Goal: Task Accomplishment & Management: Use online tool/utility

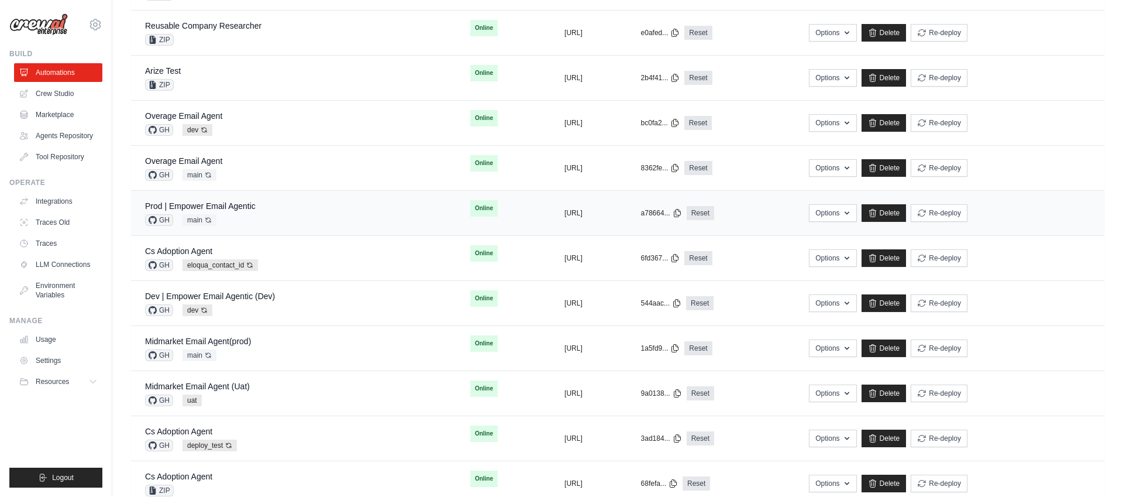
scroll to position [166, 0]
click at [308, 261] on div "Cs Adoption Agent GH eloqua_contact_id Auto-deploy enabled" at bounding box center [293, 257] width 297 height 26
click at [876, 257] on icon at bounding box center [872, 257] width 6 height 8
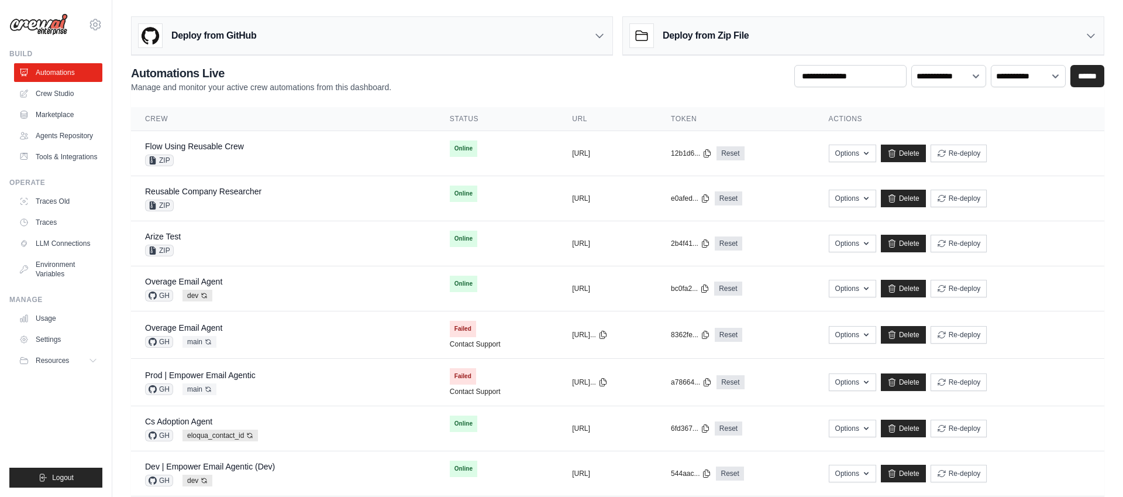
click at [246, 36] on h3 "Deploy from GitHub" at bounding box center [213, 36] width 85 height 14
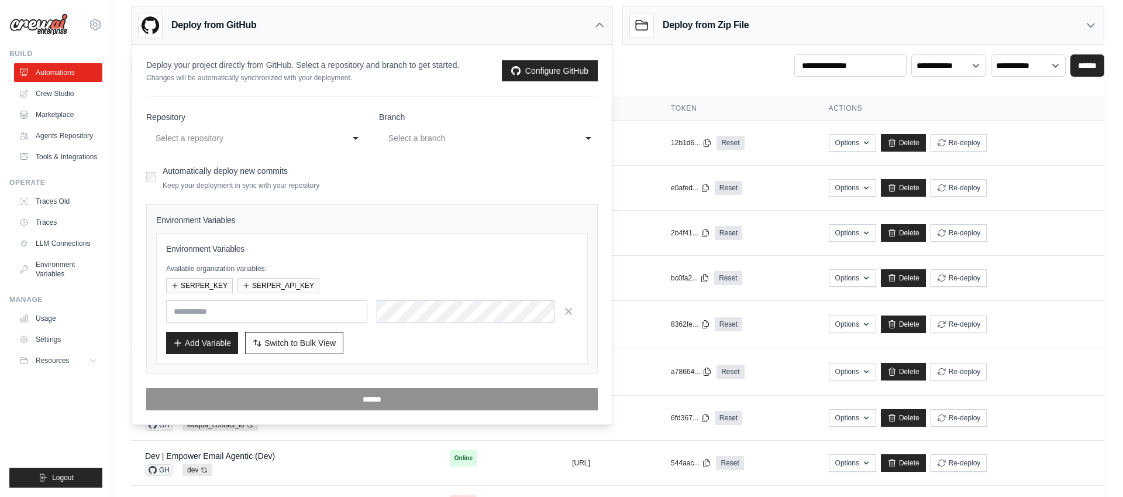
scroll to position [16, 0]
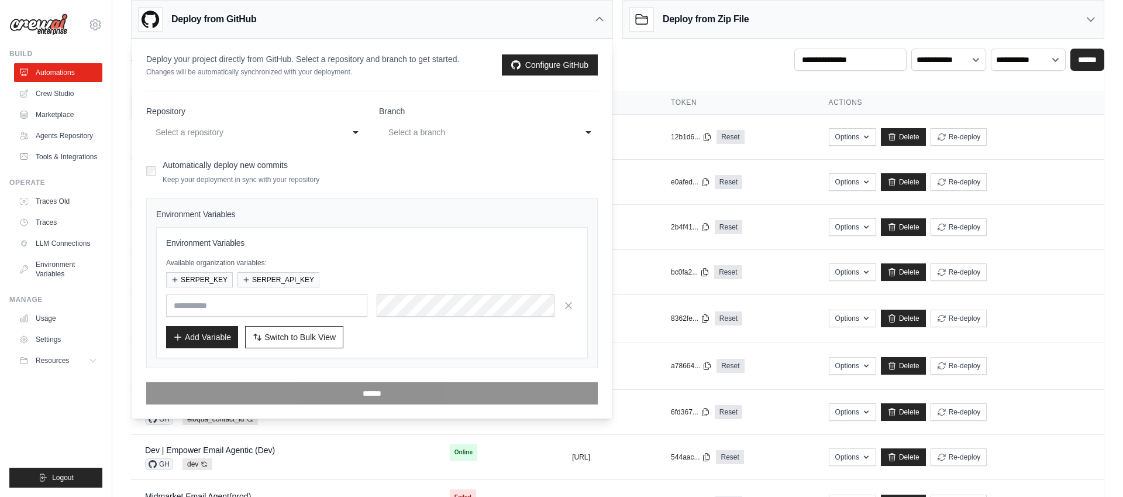
click at [666, 68] on div "**********" at bounding box center [617, 63] width 973 height 28
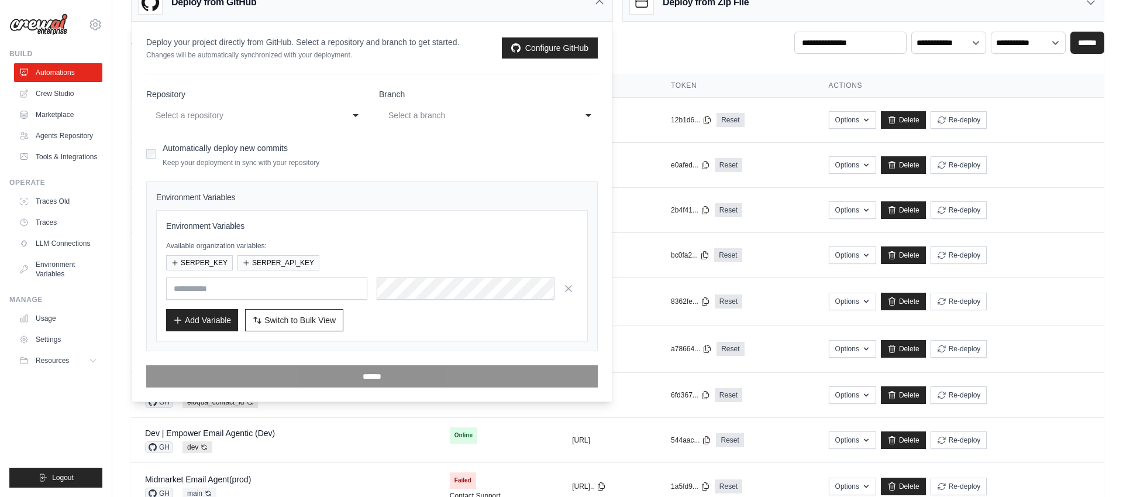
scroll to position [35, 0]
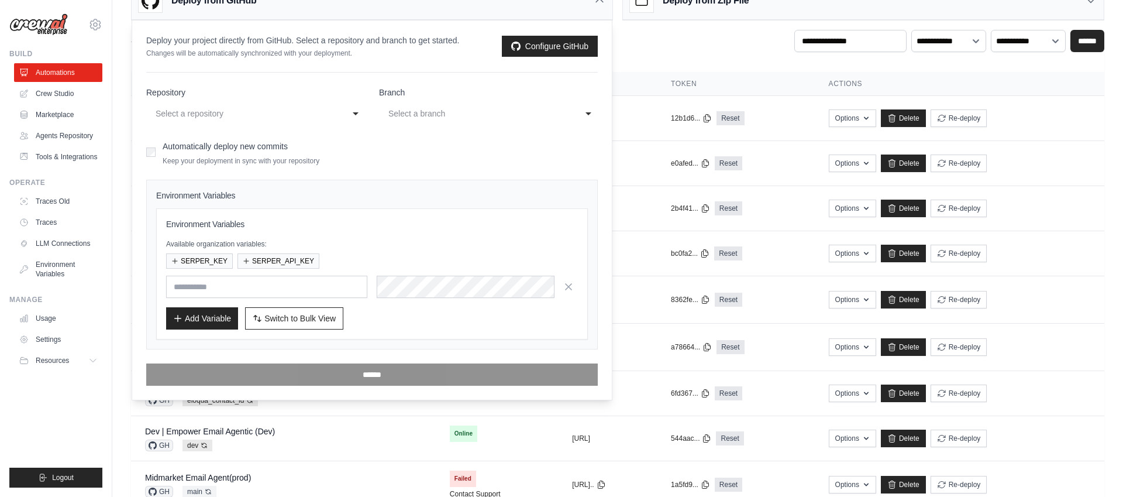
click at [664, 48] on div "**********" at bounding box center [617, 44] width 973 height 28
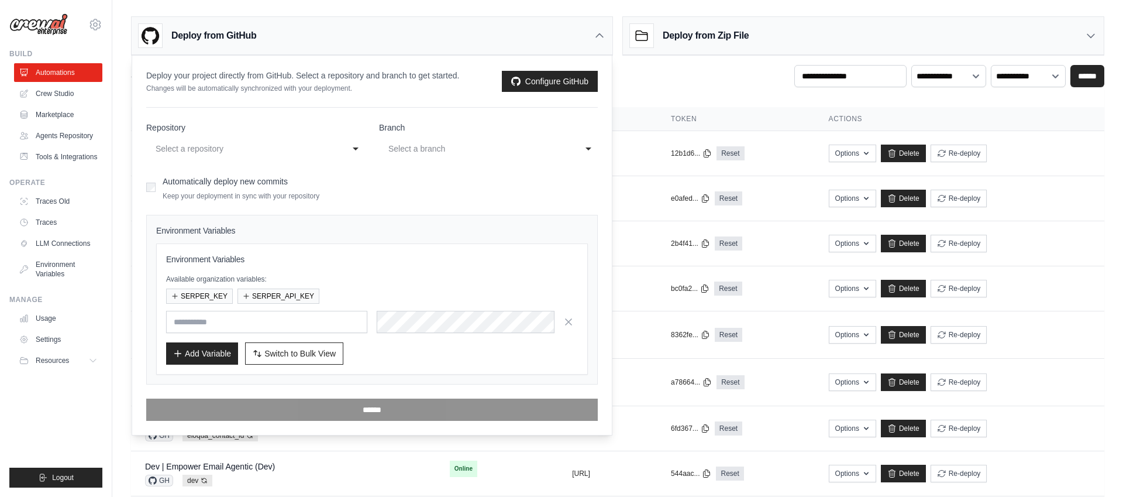
click at [598, 37] on icon at bounding box center [600, 36] width 12 height 12
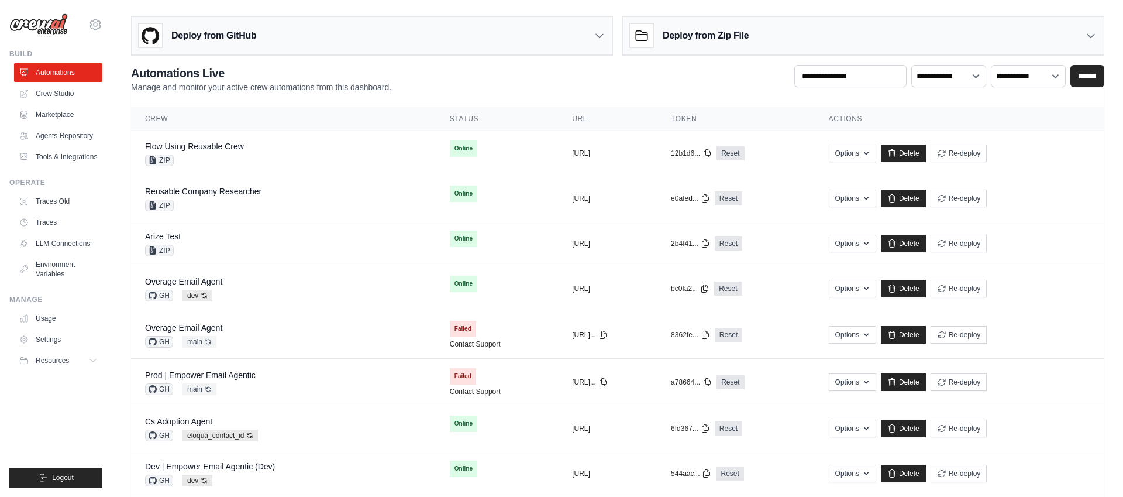
click at [640, 83] on div "**********" at bounding box center [617, 79] width 973 height 28
click at [302, 288] on div "Overage Email Agent GH dev Auto-deploy enabled" at bounding box center [283, 288] width 277 height 26
click at [288, 34] on div "Deploy from GitHub" at bounding box center [372, 35] width 481 height 38
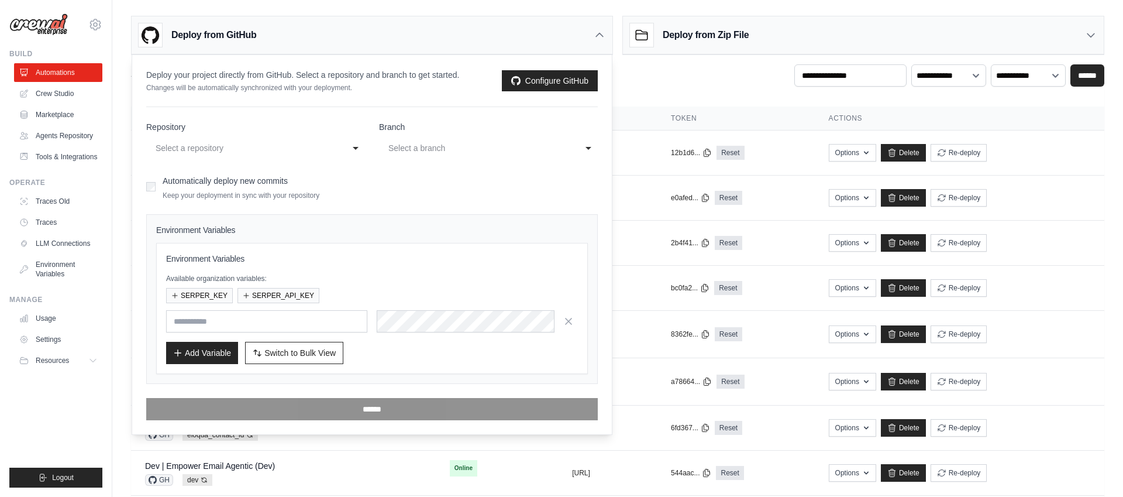
click at [274, 150] on div "Select a repository" at bounding box center [244, 148] width 177 height 14
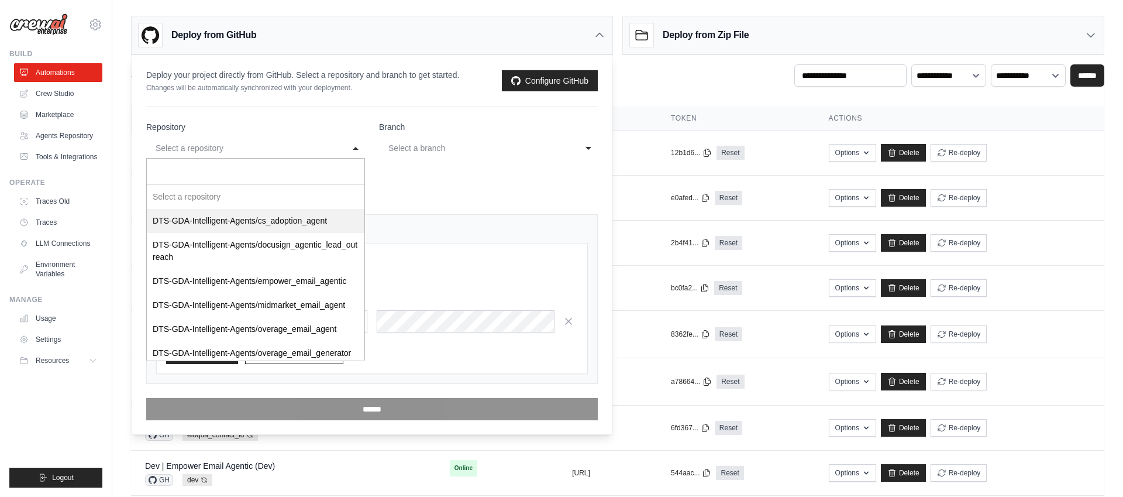
select select "**********"
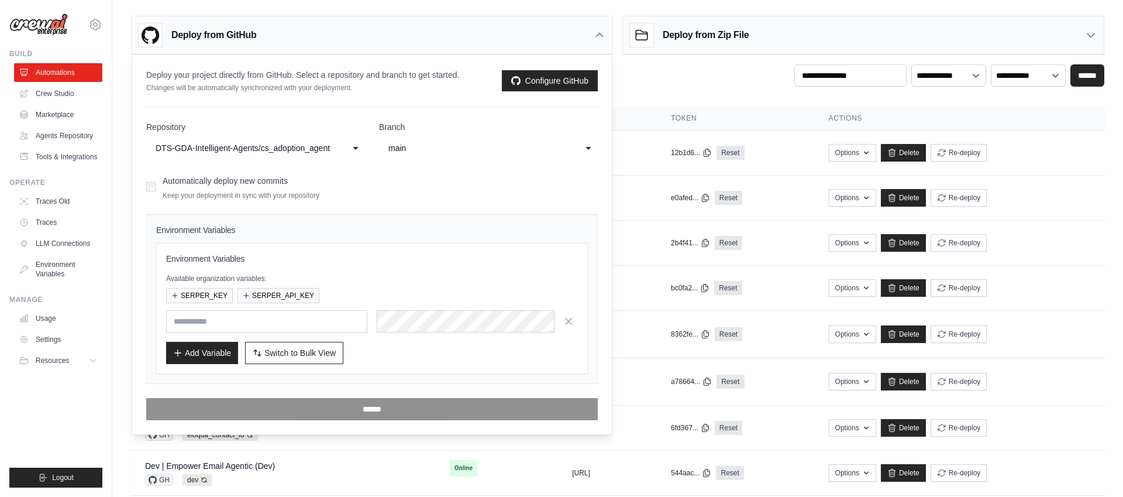
scroll to position [1, 0]
click at [466, 147] on div "main" at bounding box center [476, 147] width 177 height 14
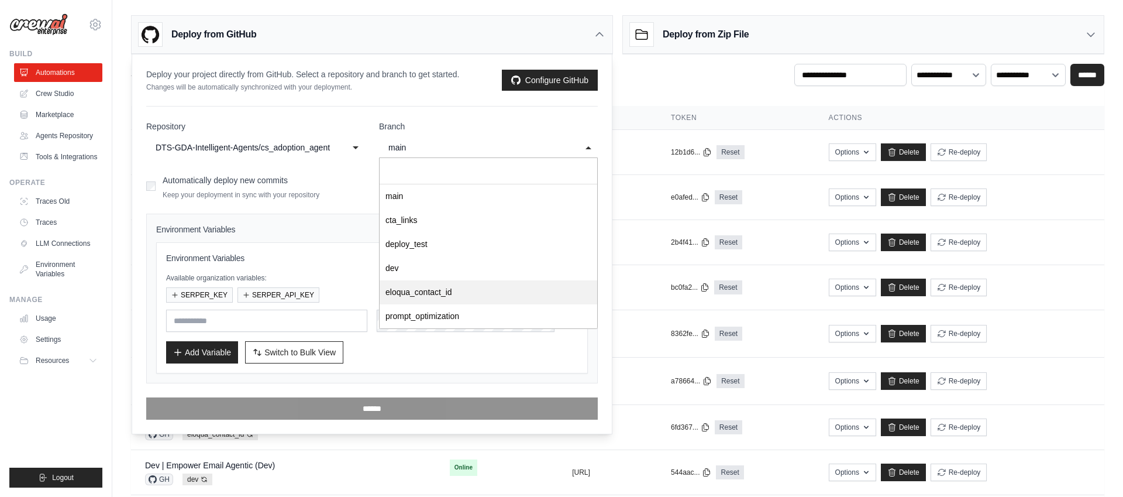
select select "**********"
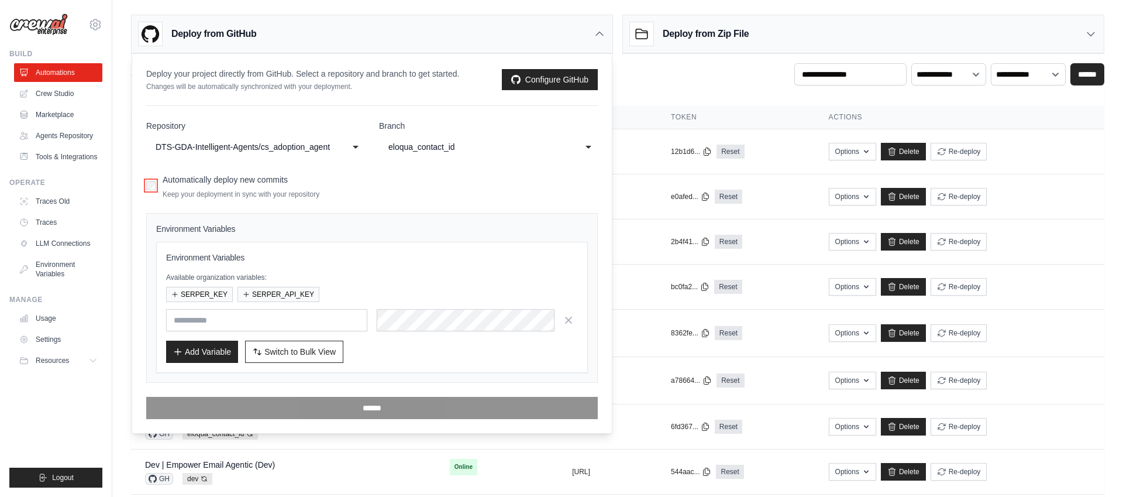
scroll to position [2, 0]
click at [293, 352] on span "Switch to Bulk View" at bounding box center [299, 351] width 71 height 12
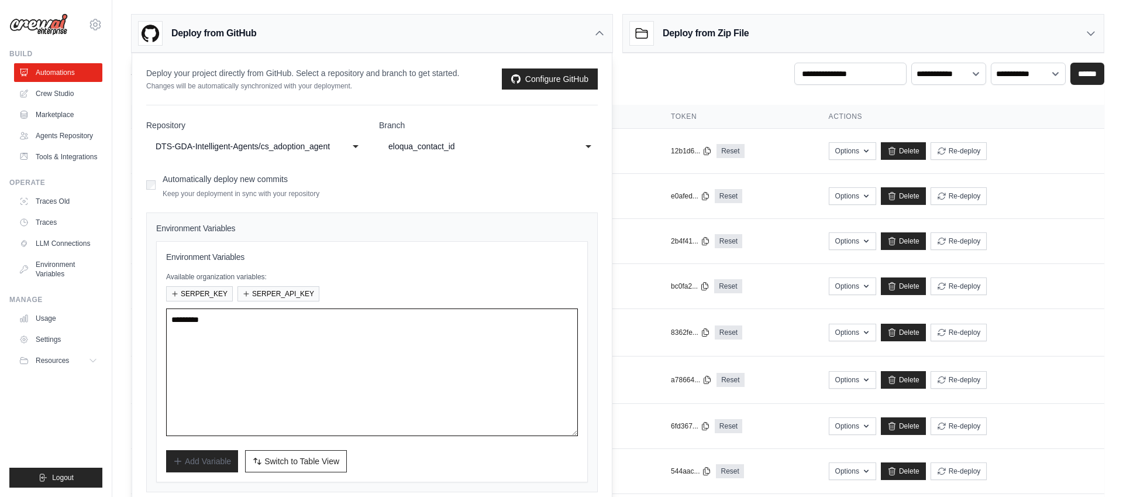
click at [292, 339] on textarea at bounding box center [372, 372] width 412 height 128
paste textarea "**********"
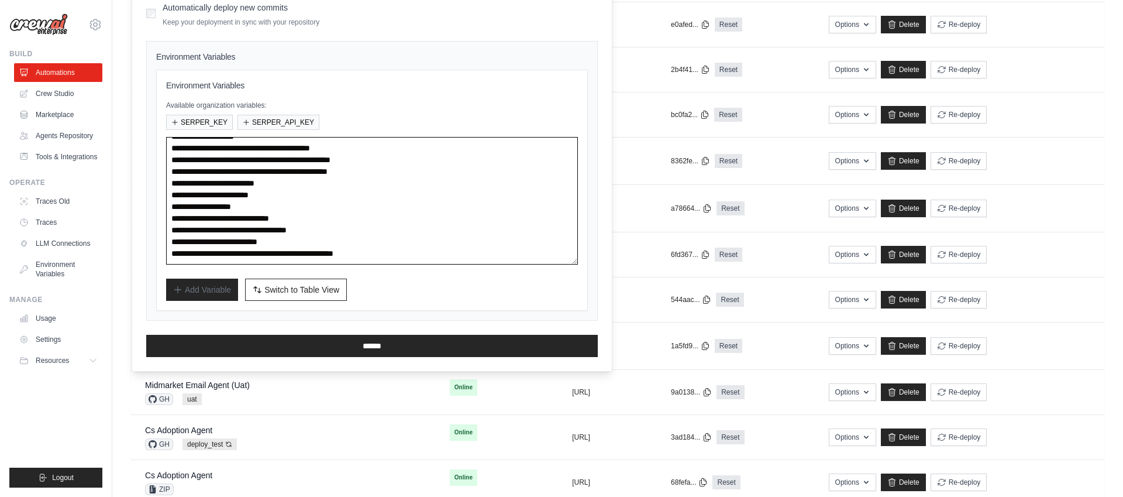
scroll to position [175, 0]
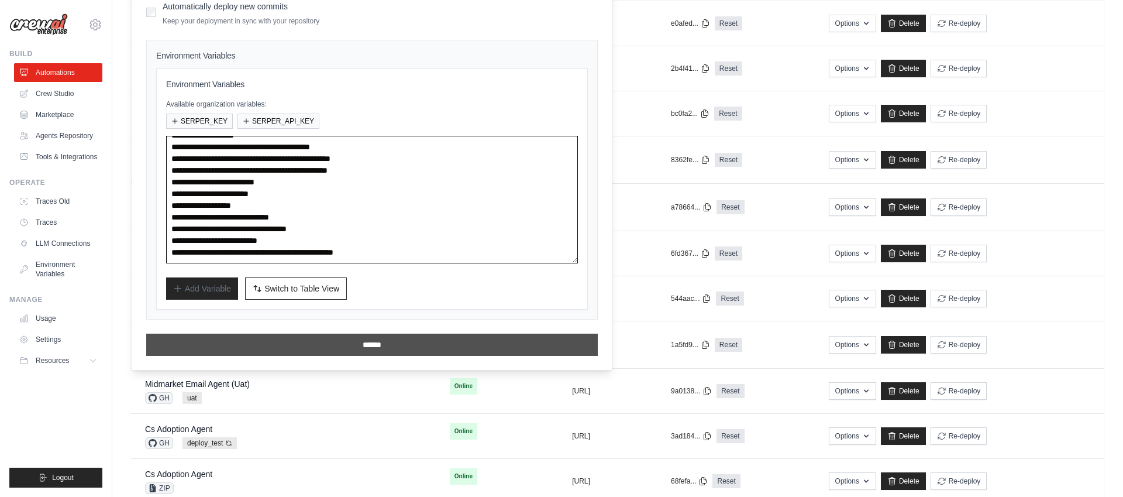
type textarea "**********"
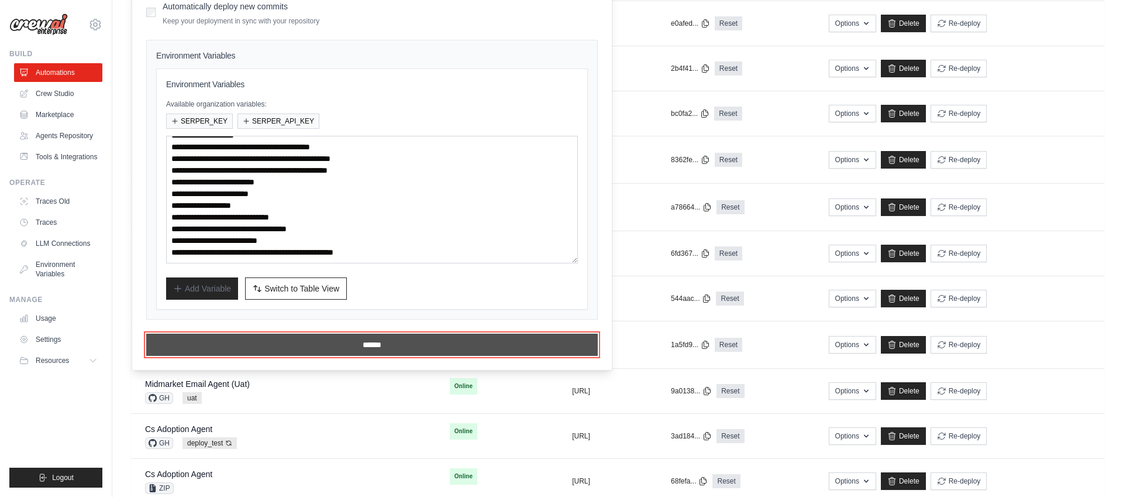
click at [377, 345] on input "******" at bounding box center [372, 344] width 452 height 22
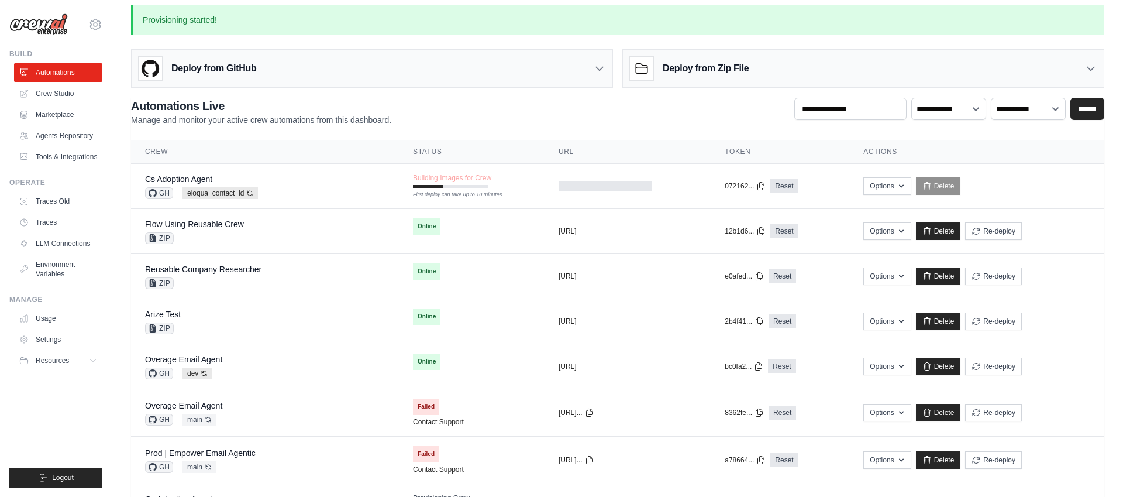
scroll to position [11, 0]
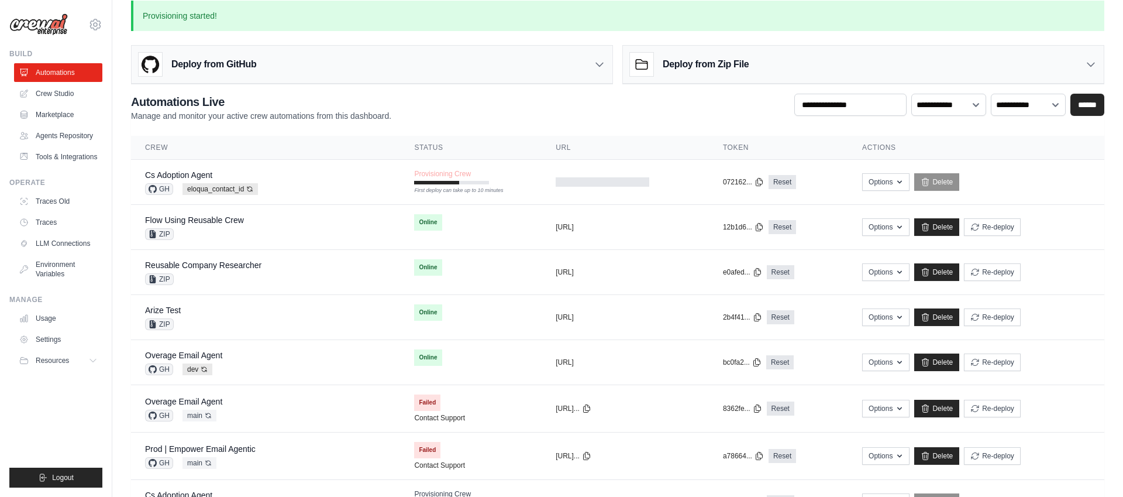
click at [508, 101] on div "**********" at bounding box center [617, 108] width 973 height 28
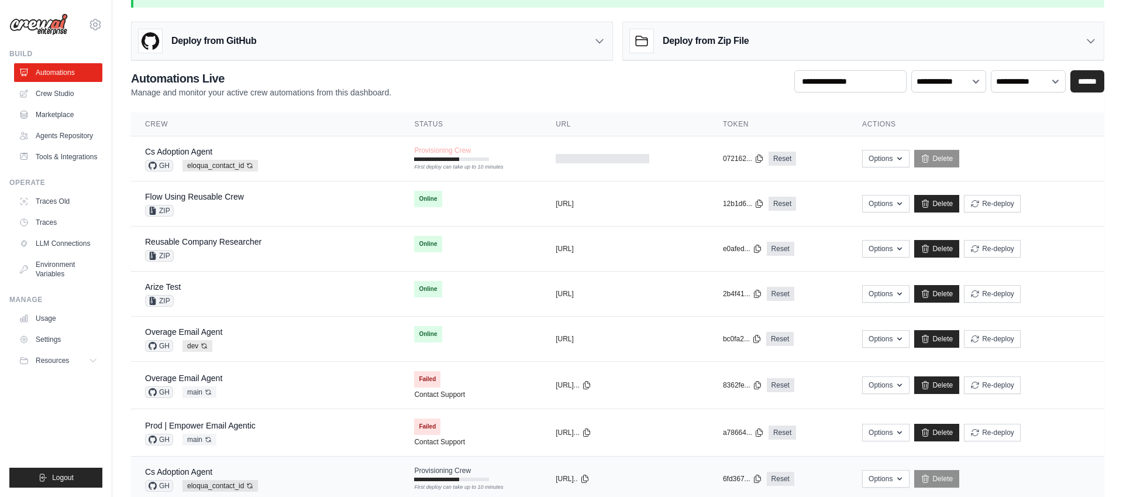
scroll to position [36, 0]
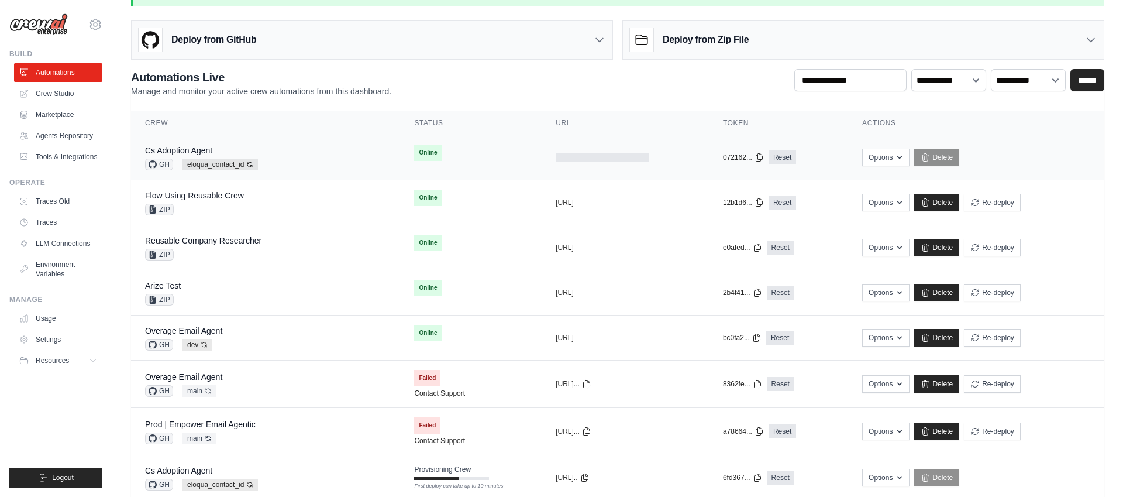
click at [330, 161] on div "Cs Adoption Agent GH eloqua_contact_id Auto-deploy enabled" at bounding box center [265, 157] width 241 height 26
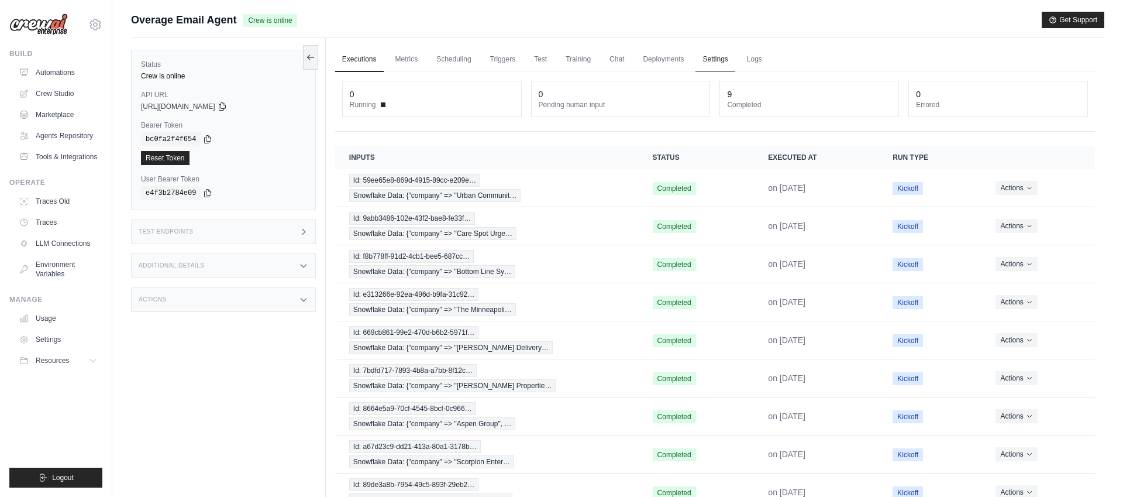
click at [704, 57] on link "Settings" at bounding box center [714, 59] width 39 height 25
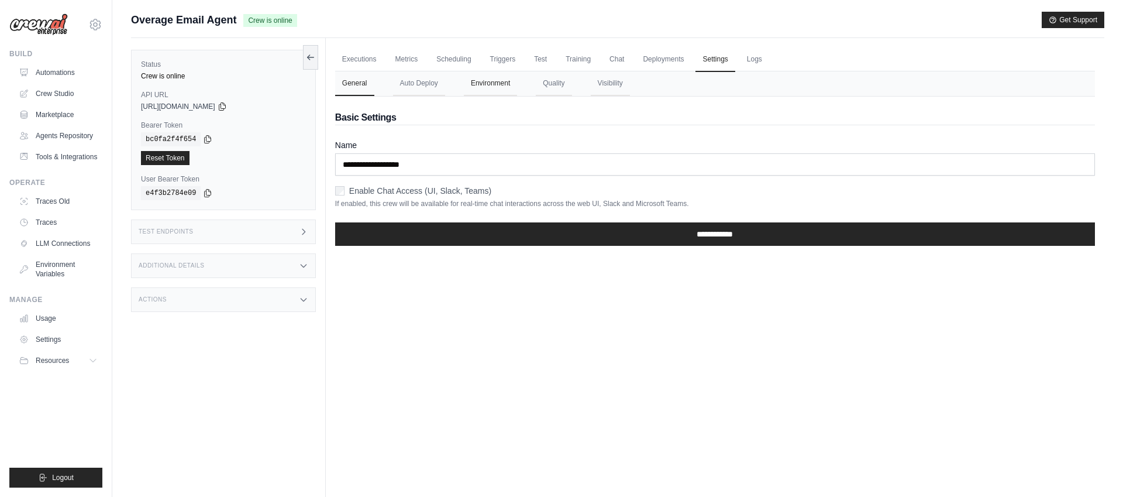
click at [487, 84] on button "Environment" at bounding box center [490, 83] width 53 height 25
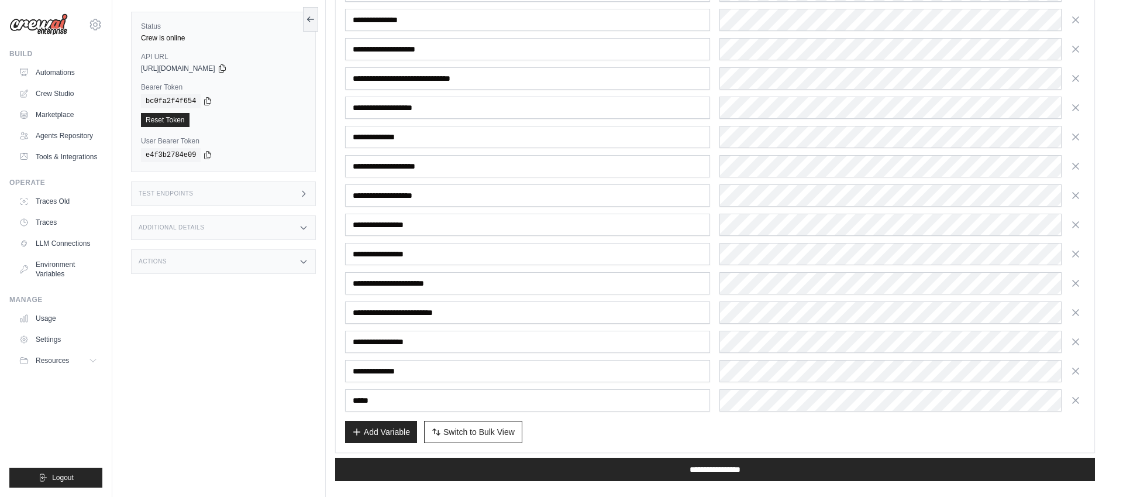
scroll to position [242, 0]
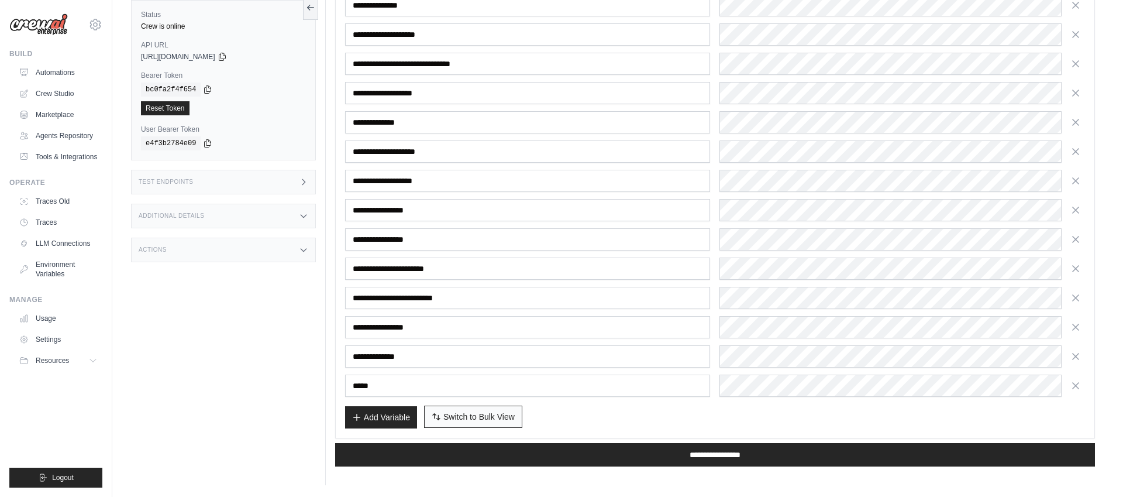
click at [502, 417] on span "Switch to Bulk View" at bounding box center [478, 417] width 71 height 12
type textarea "**********"
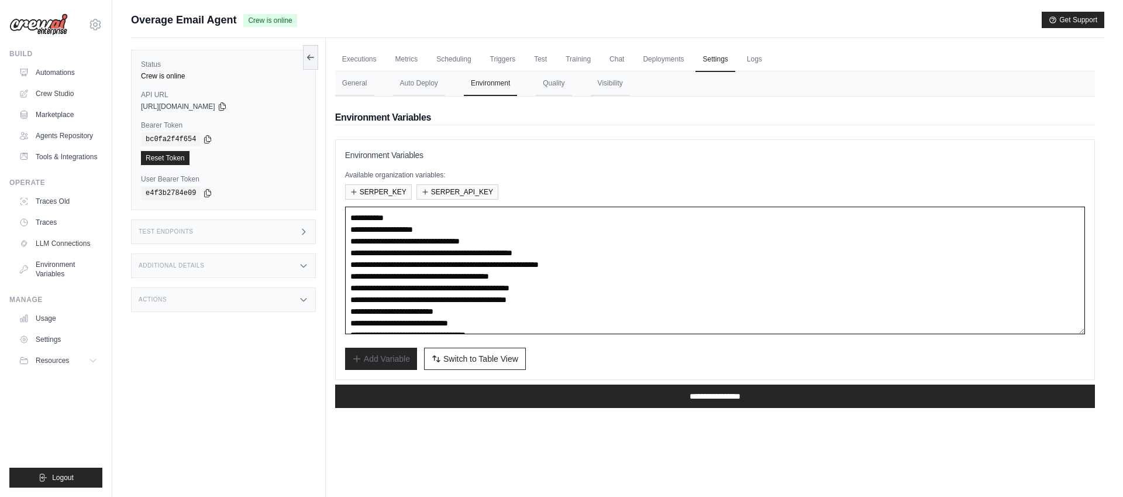
click at [642, 294] on textarea "**********" at bounding box center [715, 270] width 740 height 128
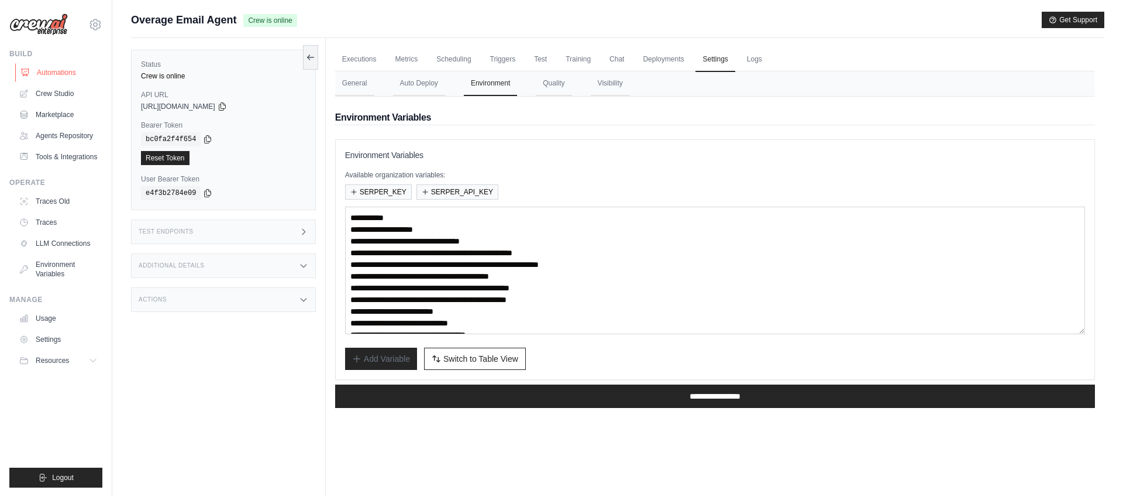
click at [51, 73] on link "Automations" at bounding box center [59, 72] width 88 height 19
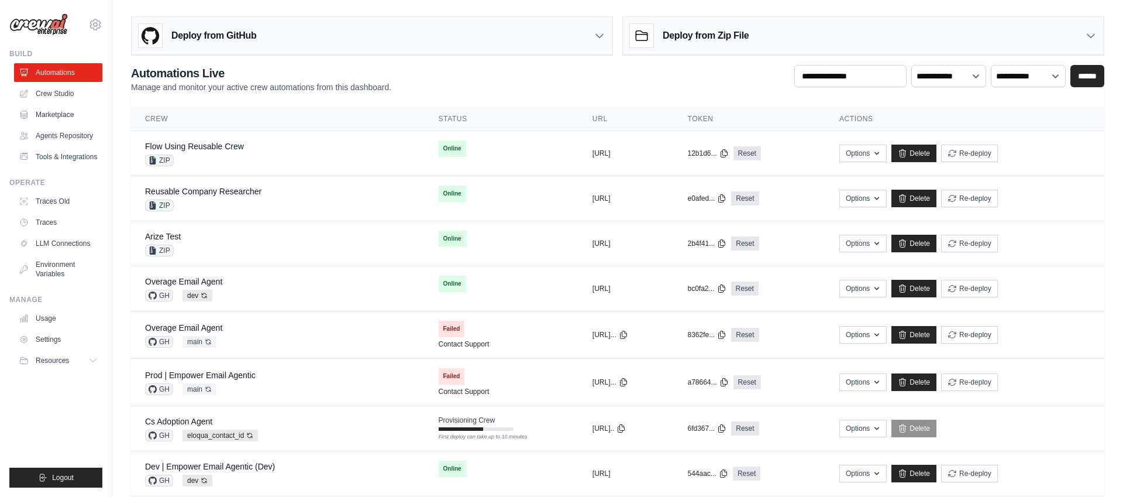
click at [330, 36] on div "Deploy from GitHub" at bounding box center [372, 36] width 481 height 38
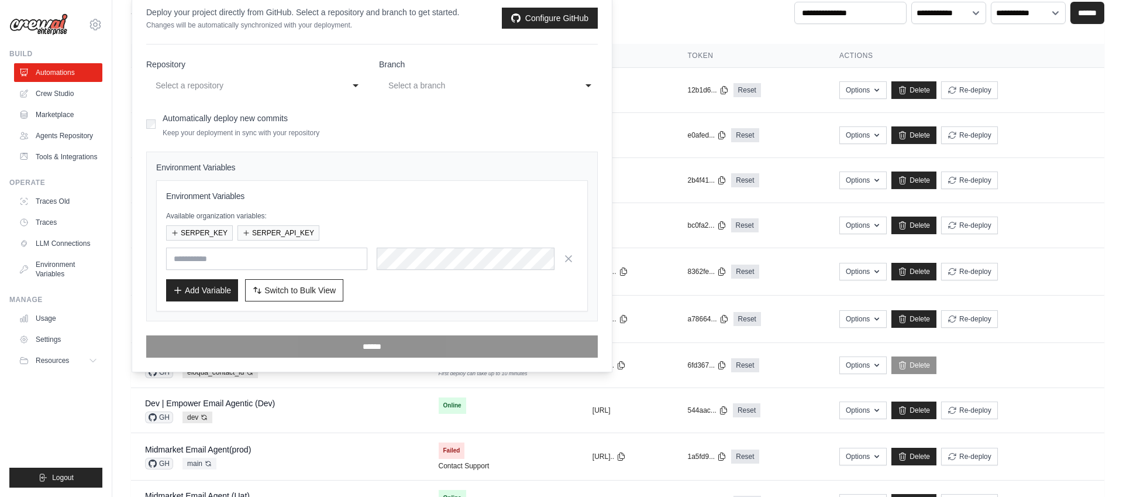
scroll to position [67, 0]
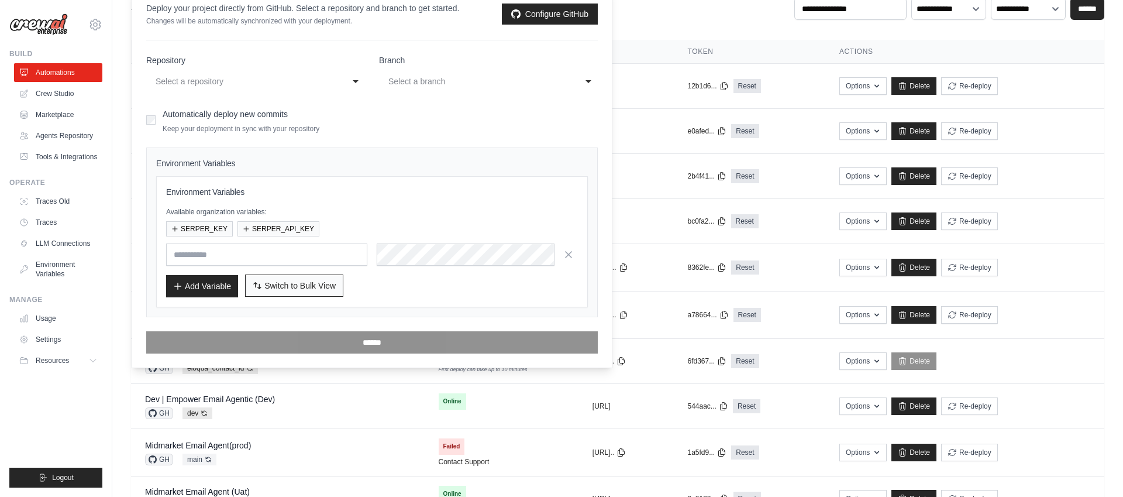
click at [289, 285] on span "Switch to Bulk View" at bounding box center [299, 286] width 71 height 12
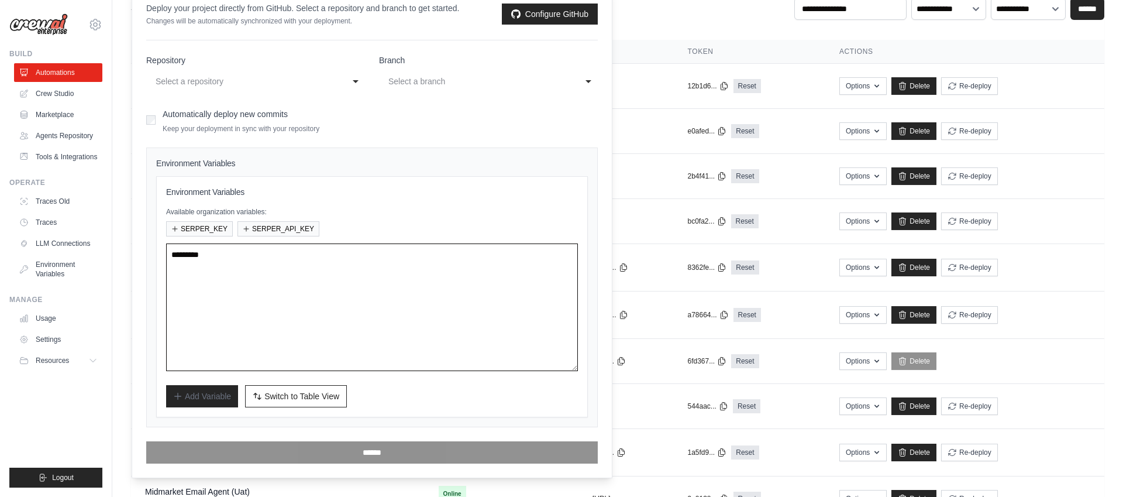
click at [294, 274] on textarea at bounding box center [372, 307] width 412 height 128
click at [411, 273] on textarea at bounding box center [372, 307] width 412 height 128
paste textarea "**********"
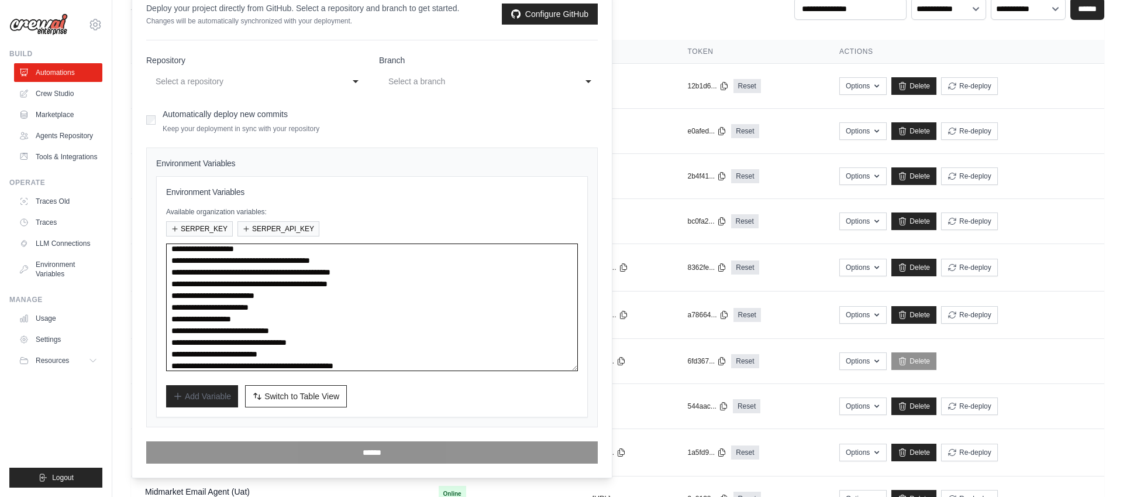
scroll to position [0, 0]
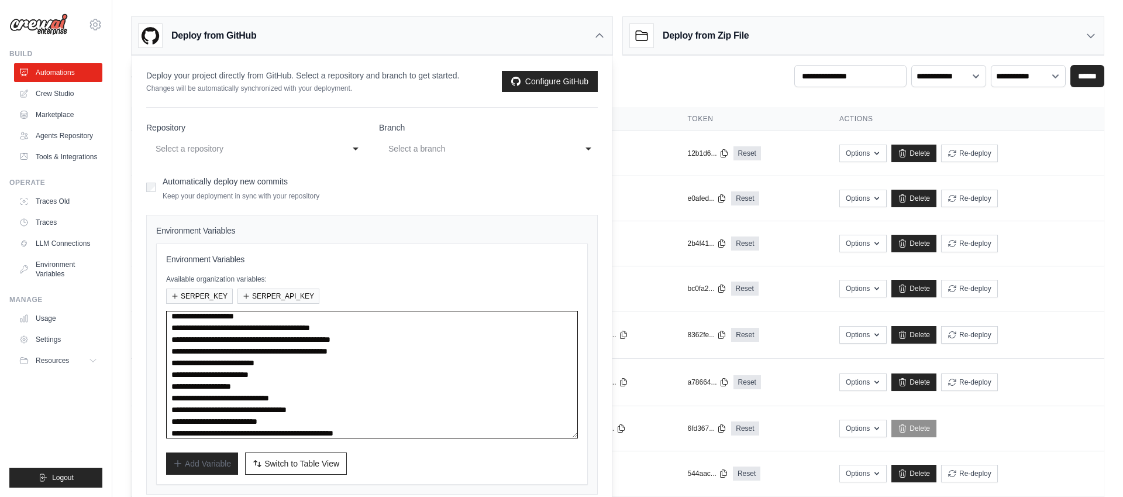
type textarea "**********"
click at [534, 81] on link "Configure GitHub" at bounding box center [550, 81] width 96 height 21
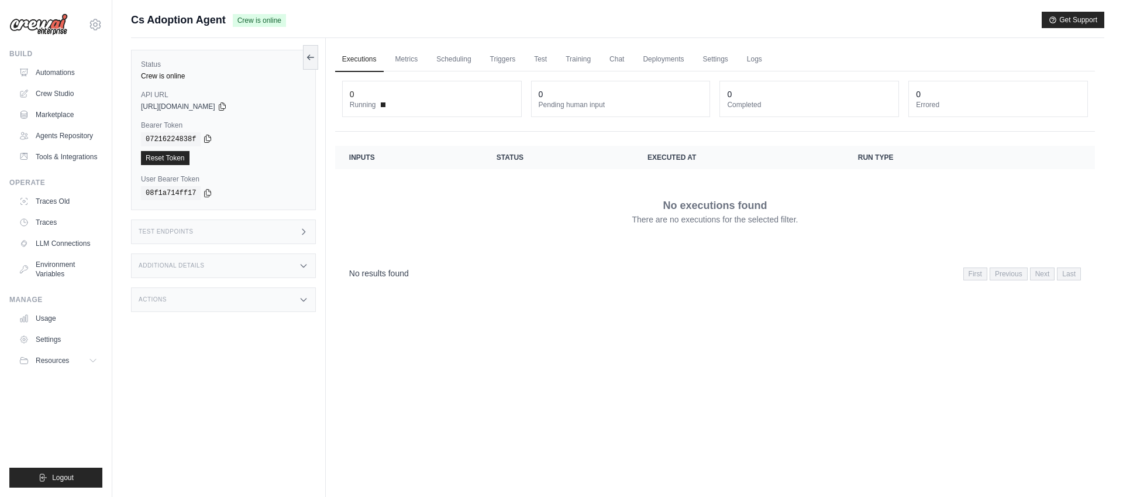
click at [206, 139] on icon at bounding box center [208, 139] width 6 height 8
drag, startPoint x: 254, startPoint y: 108, endPoint x: 261, endPoint y: 108, distance: 7.6
click at [225, 108] on icon at bounding box center [222, 107] width 6 height 8
click at [209, 139] on icon at bounding box center [207, 138] width 9 height 9
click at [205, 194] on icon at bounding box center [207, 192] width 9 height 9
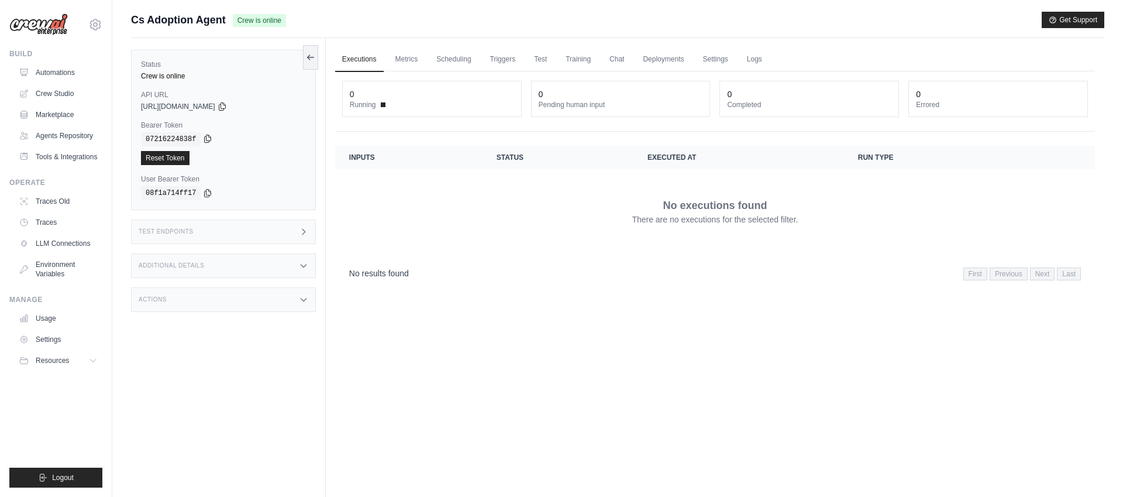
click at [207, 137] on icon at bounding box center [207, 138] width 9 height 9
click at [57, 69] on link "Automations" at bounding box center [59, 72] width 88 height 19
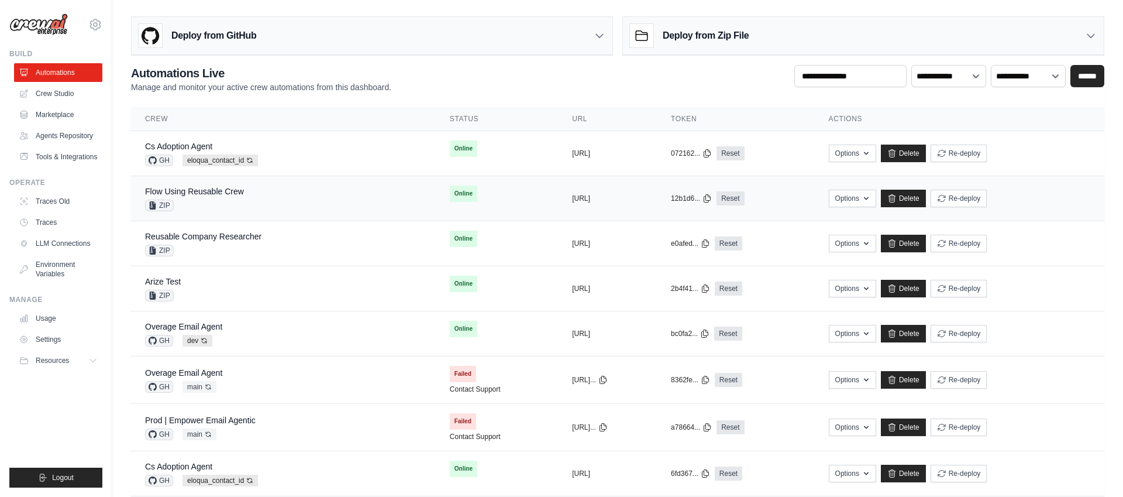
click at [481, 199] on td "Online" at bounding box center [497, 193] width 122 height 35
click at [346, 328] on div "Overage Email Agent GH dev Auto-deploy enabled" at bounding box center [283, 334] width 277 height 26
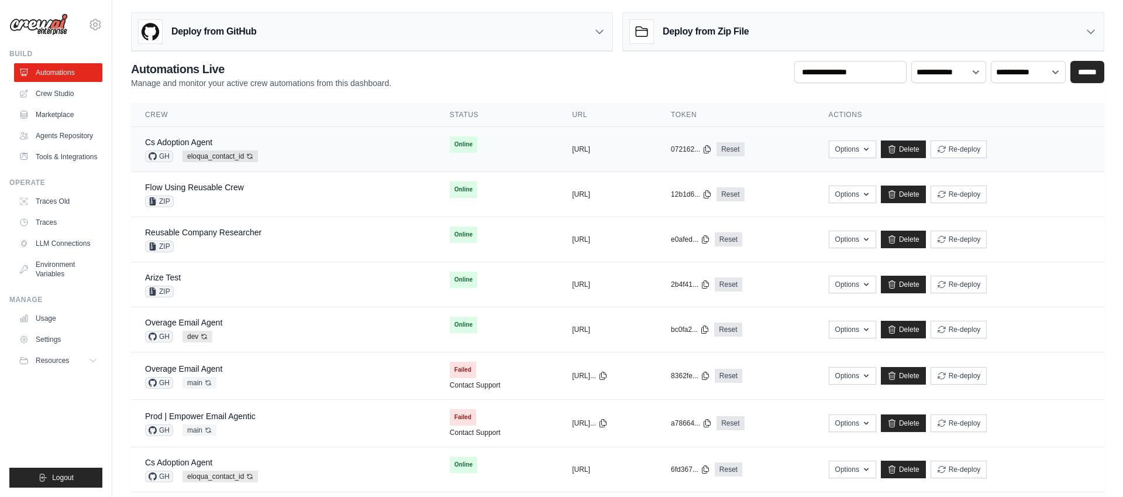
click at [292, 151] on div "Cs Adoption Agent GH eloqua_contact_id Auto-deploy enabled" at bounding box center [283, 149] width 277 height 26
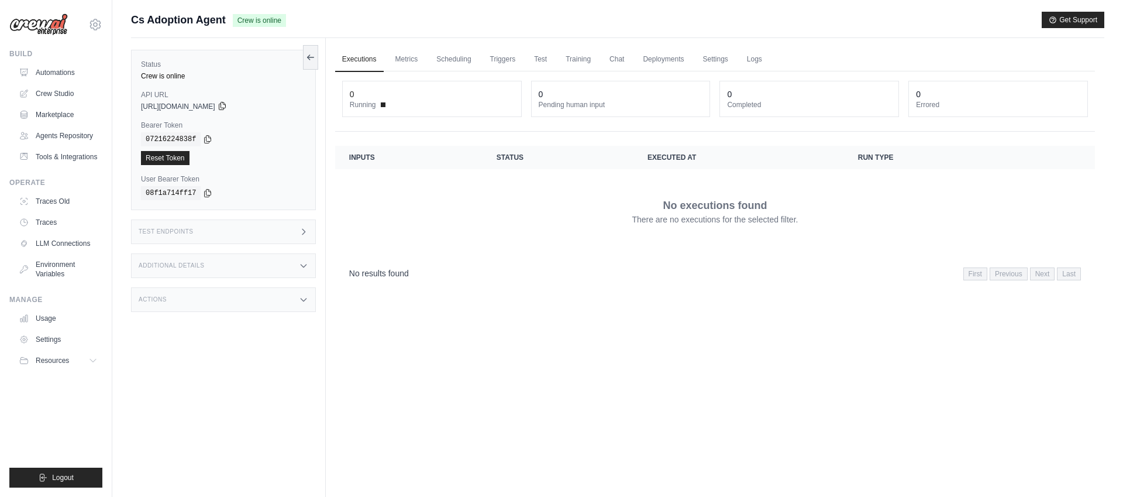
click at [227, 105] on icon at bounding box center [222, 105] width 9 height 9
click at [278, 236] on div "Test Endpoints" at bounding box center [223, 231] width 185 height 25
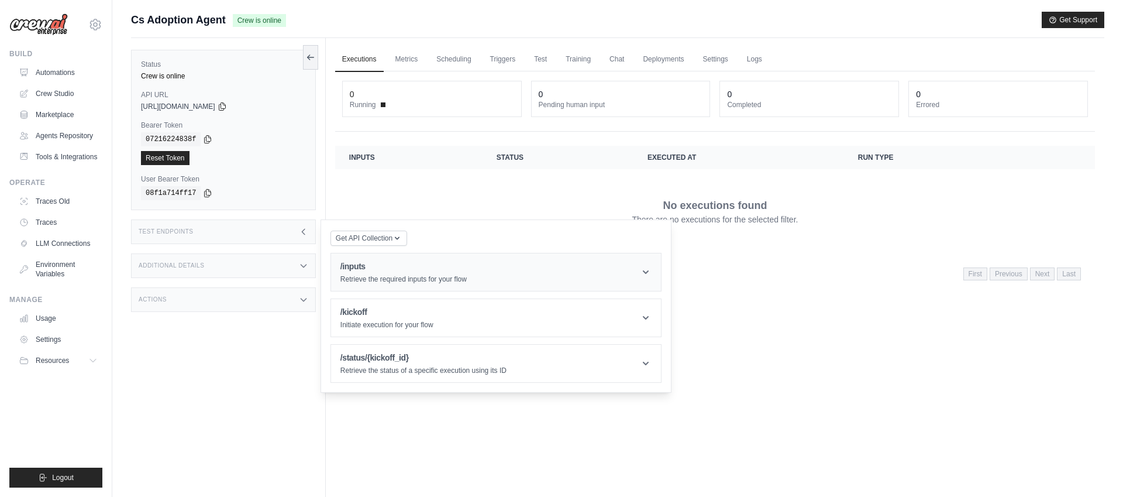
click at [409, 271] on h1 "/inputs" at bounding box center [403, 266] width 126 height 12
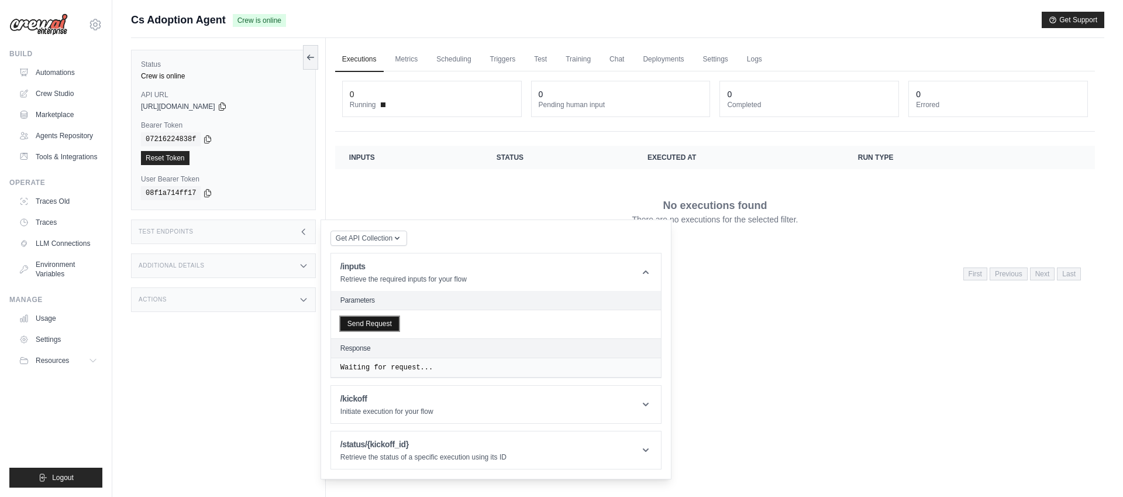
click at [373, 325] on button "Send Request" at bounding box center [369, 323] width 58 height 14
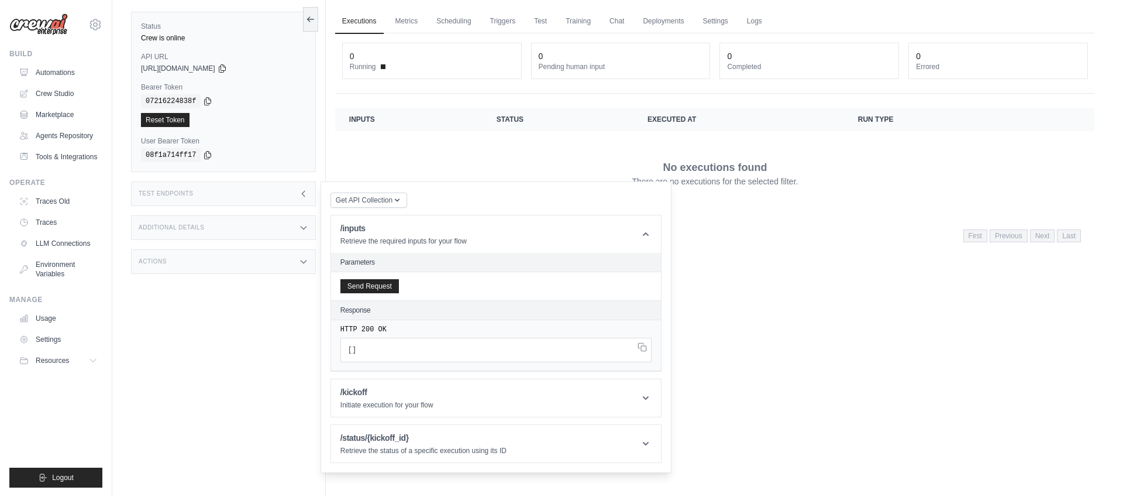
scroll to position [50, 0]
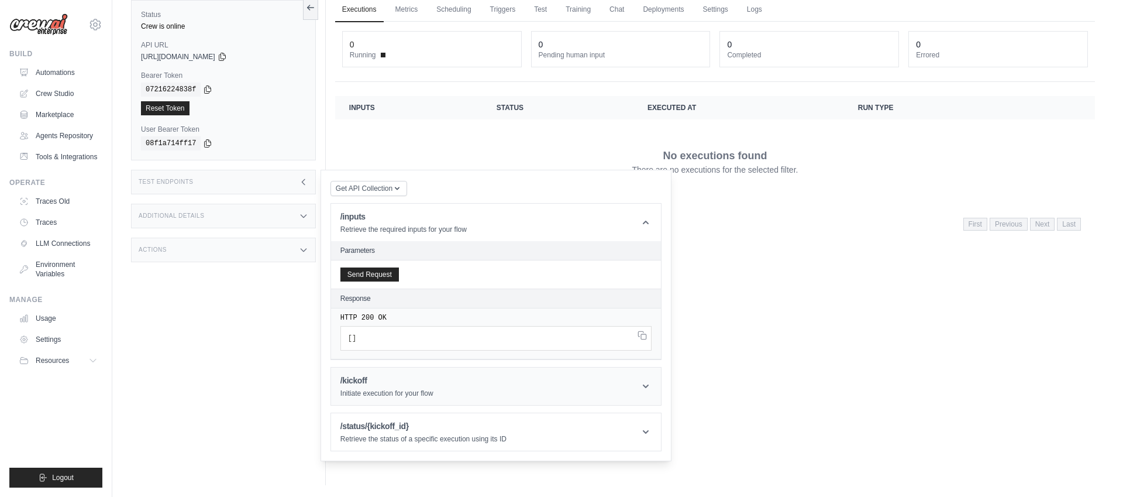
click at [448, 391] on header "/kickoff Initiate execution for your flow" at bounding box center [496, 385] width 330 height 37
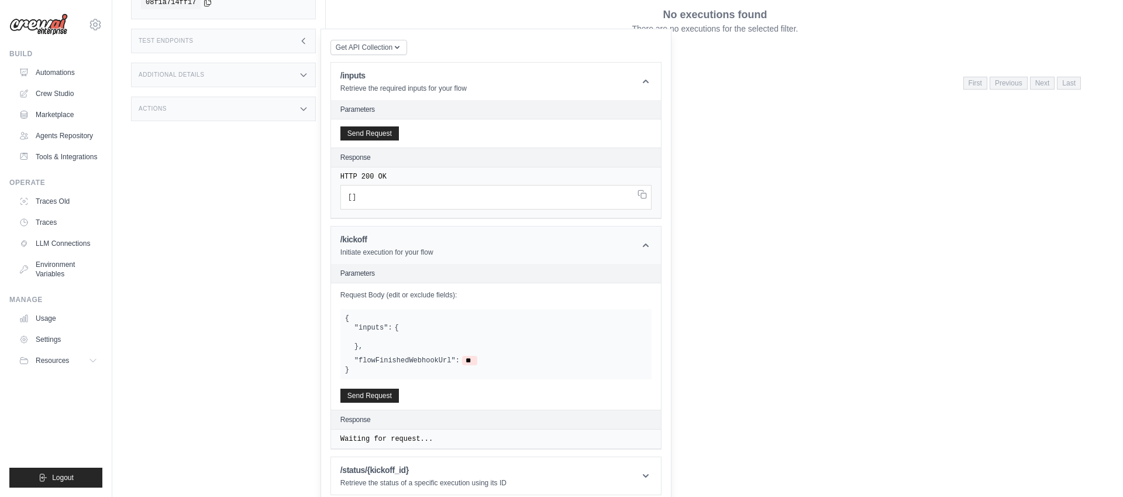
scroll to position [199, 0]
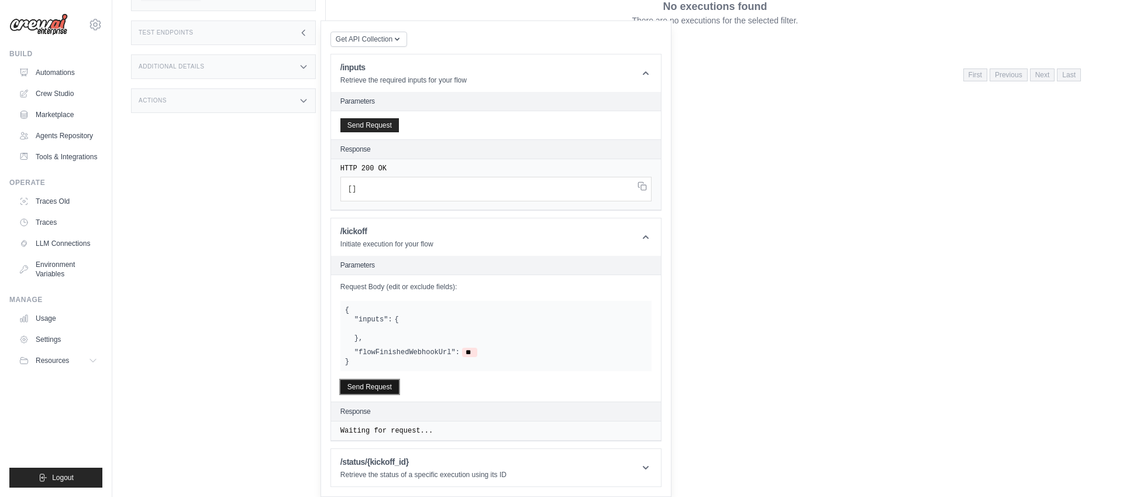
click at [379, 387] on button "Send Request" at bounding box center [369, 387] width 58 height 14
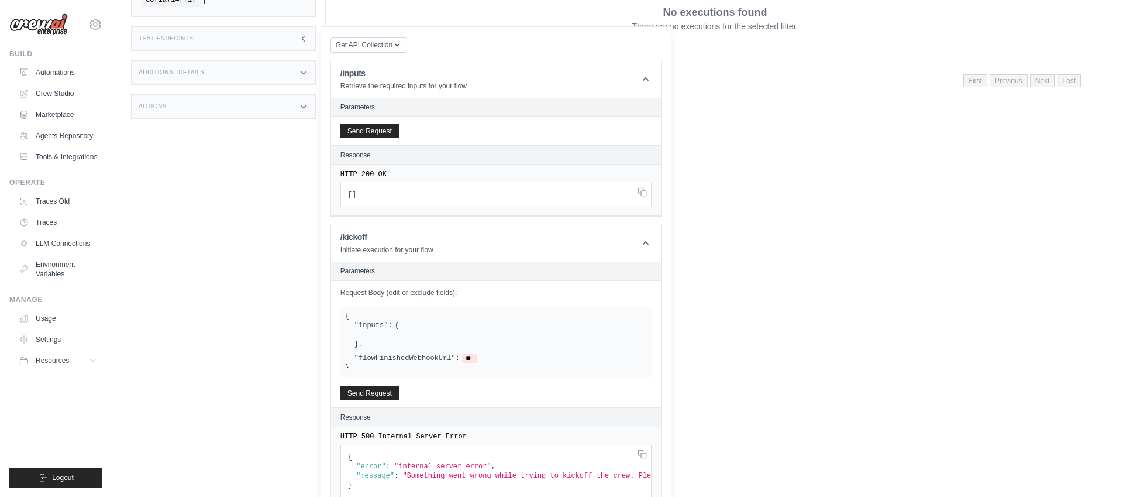
scroll to position [192, 0]
click at [437, 337] on div at bounding box center [500, 334] width 292 height 9
click at [390, 342] on div ""inputs": { } ," at bounding box center [500, 335] width 292 height 28
click at [718, 287] on div "Executions Metrics Scheduling Triggers Test Training Chat Deployments Settings …" at bounding box center [715, 95] width 779 height 497
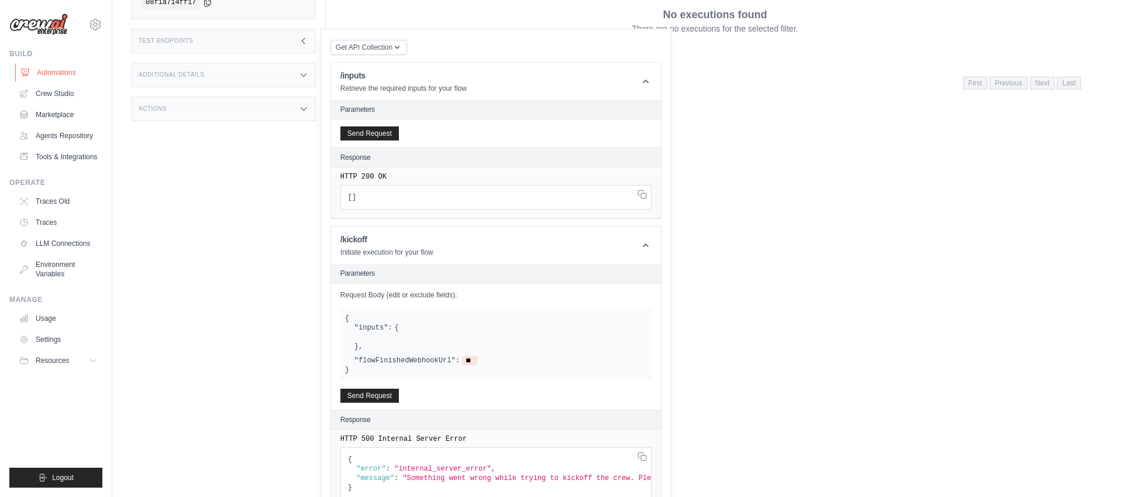
click at [58, 74] on link "Automations" at bounding box center [59, 72] width 88 height 19
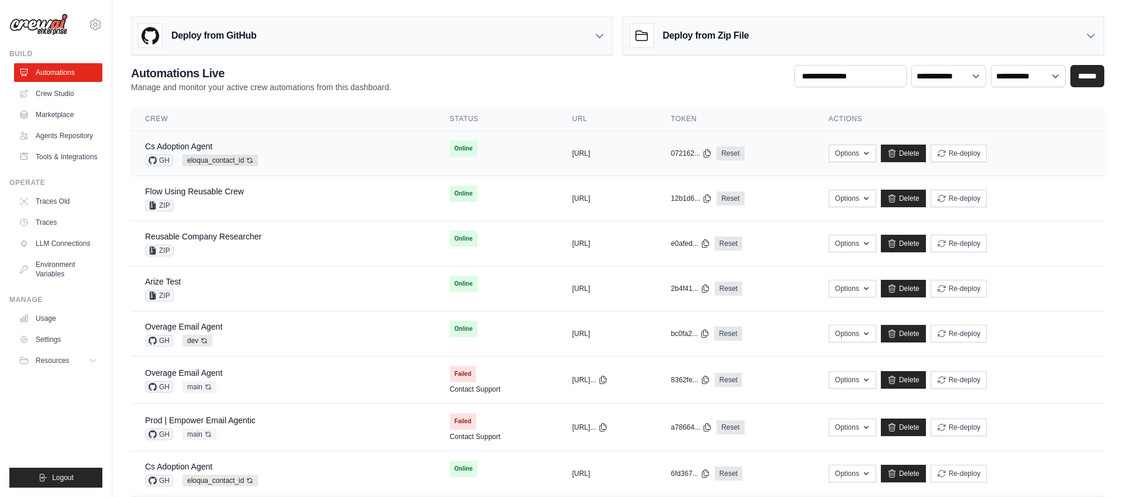
click at [321, 153] on div "Cs Adoption Agent GH eloqua_contact_id Auto-deploy enabled" at bounding box center [283, 153] width 277 height 26
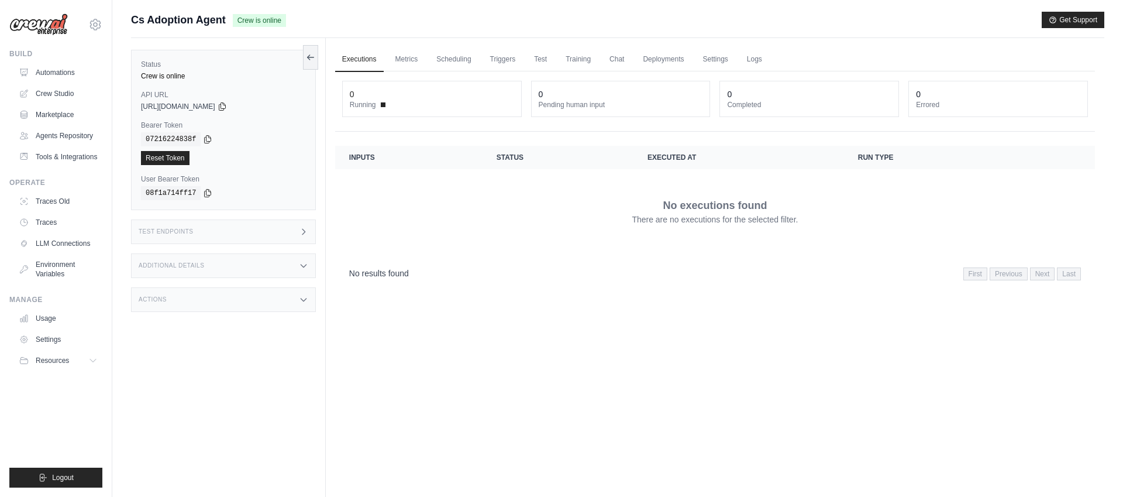
click at [447, 198] on div "No executions found There are no executions for the selected filter." at bounding box center [715, 211] width 732 height 66
click at [756, 59] on link "Logs" at bounding box center [754, 59] width 29 height 25
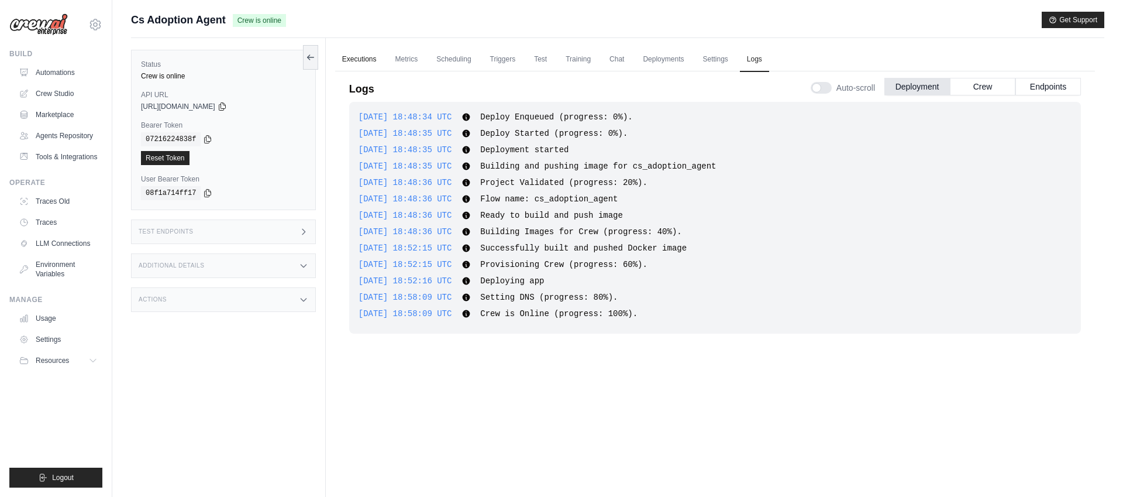
click at [357, 57] on link "Executions" at bounding box center [359, 59] width 49 height 25
